Goal: Navigation & Orientation: Find specific page/section

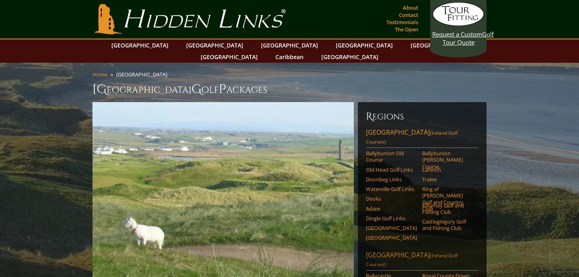
drag, startPoint x: 381, startPoint y: 241, endPoint x: 383, endPoint y: 237, distance: 4.7
click at [386, 250] on link "[GEOGRAPHIC_DATA] ([GEOGRAPHIC_DATA] Golf Courses)" at bounding box center [422, 260] width 113 height 20
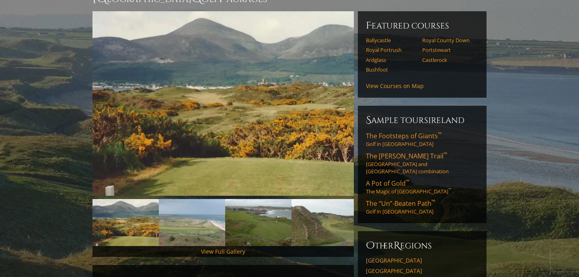
scroll to position [88, 0]
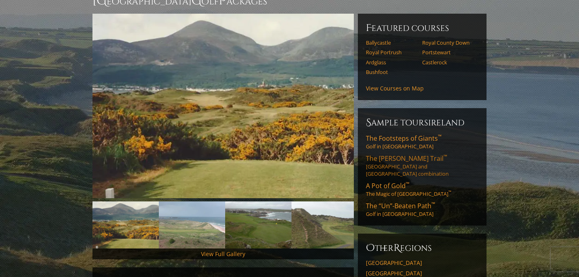
click at [390, 154] on span "The Stout Trail ™" at bounding box center [406, 158] width 81 height 9
